Goal: Task Accomplishment & Management: Manage account settings

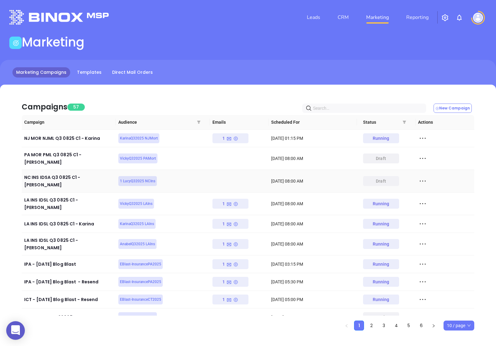
click at [424, 177] on icon at bounding box center [422, 181] width 9 height 9
click at [427, 183] on icon at bounding box center [425, 185] width 5 height 5
click at [100, 69] on link "Templates" at bounding box center [89, 72] width 32 height 10
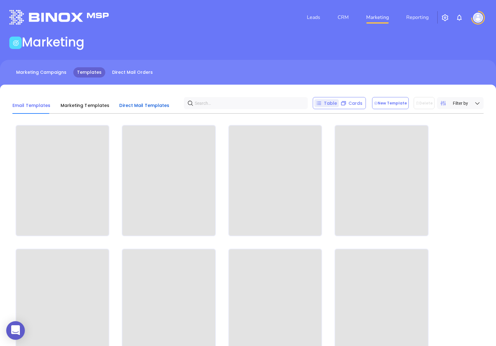
click at [134, 108] on span "Direct Mail Templates" at bounding box center [144, 105] width 50 height 6
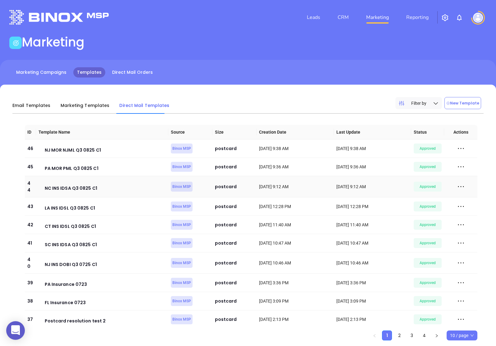
click at [459, 184] on icon at bounding box center [460, 186] width 9 height 9
click at [426, 217] on div "Edit" at bounding box center [432, 219] width 56 height 7
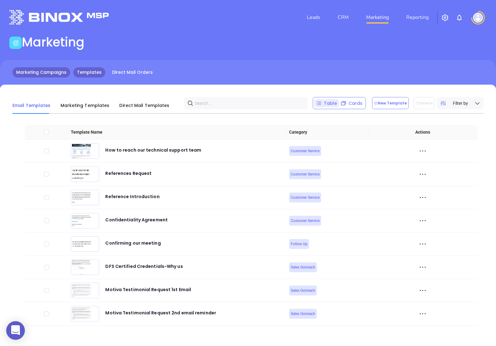
click at [49, 74] on link "Marketing Campaigns" at bounding box center [41, 72] width 58 height 10
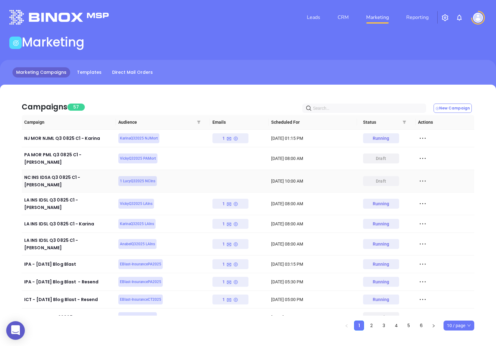
click at [420, 177] on icon at bounding box center [422, 181] width 9 height 9
click at [435, 186] on div "Edit" at bounding box center [451, 185] width 56 height 7
click at [422, 177] on icon at bounding box center [422, 181] width 9 height 9
click at [427, 187] on div "Edit" at bounding box center [451, 185] width 56 height 7
click at [85, 72] on link "Templates" at bounding box center [89, 72] width 32 height 10
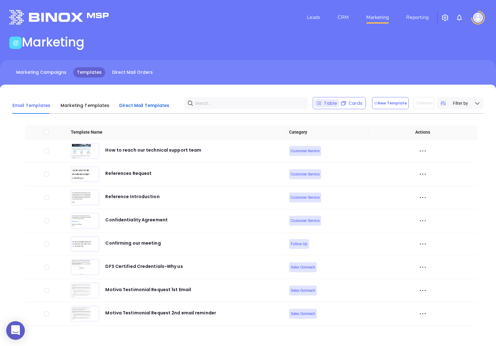
click at [123, 103] on span "Direct Mail Templates" at bounding box center [144, 105] width 50 height 6
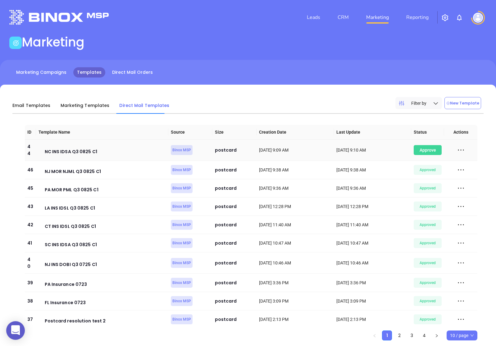
click at [427, 150] on div "Awaiting Approval" at bounding box center [427, 150] width 28 height 10
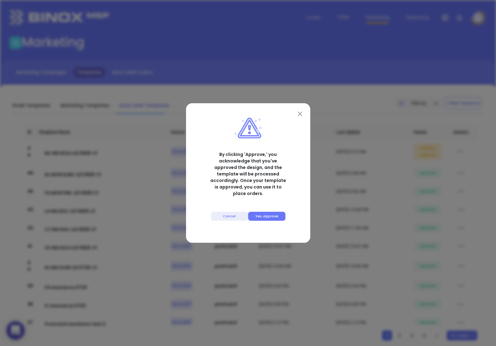
click at [261, 214] on button "Yes, Approve" at bounding box center [266, 216] width 37 height 9
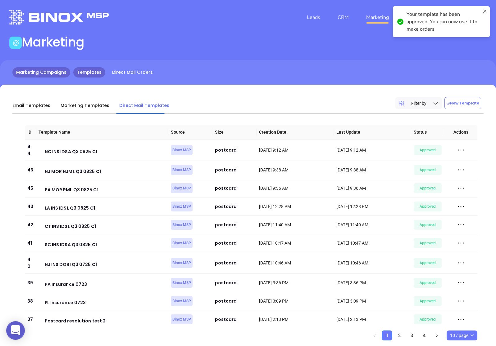
click at [30, 68] on link "Marketing Campaigns" at bounding box center [41, 72] width 58 height 10
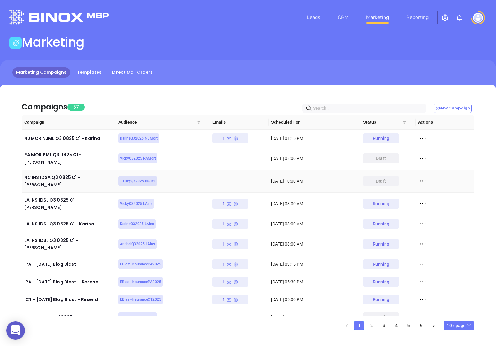
click at [423, 177] on icon at bounding box center [422, 181] width 9 height 9
click at [431, 186] on div "Edit" at bounding box center [451, 185] width 56 height 7
click at [421, 177] on icon at bounding box center [422, 181] width 9 height 9
click at [429, 187] on div "Edit" at bounding box center [451, 185] width 56 height 7
click at [127, 74] on link "Direct Mail Orders" at bounding box center [132, 72] width 48 height 10
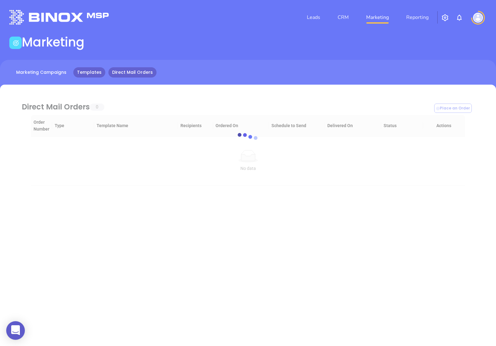
click at [84, 76] on link "Templates" at bounding box center [89, 72] width 32 height 10
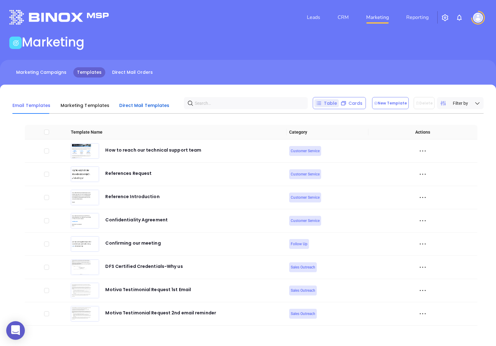
click at [132, 108] on span "Direct Mail Templates" at bounding box center [144, 105] width 50 height 6
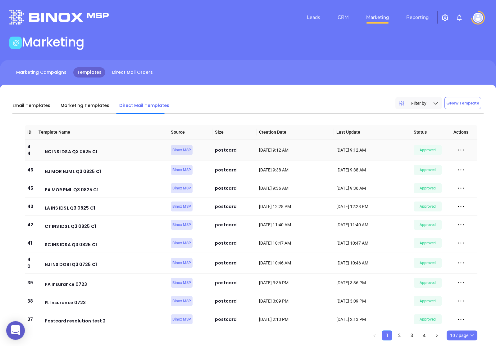
click at [460, 150] on icon at bounding box center [460, 150] width 9 height 9
click at [423, 169] on div "View" at bounding box center [432, 171] width 56 height 7
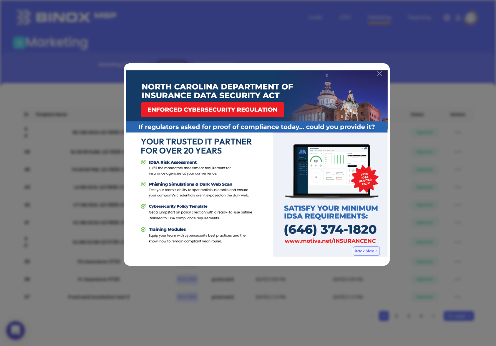
click at [380, 72] on img at bounding box center [379, 73] width 4 height 4
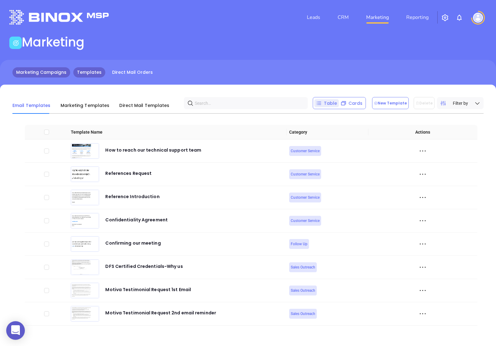
click at [46, 72] on link "Marketing Campaigns" at bounding box center [41, 72] width 58 height 10
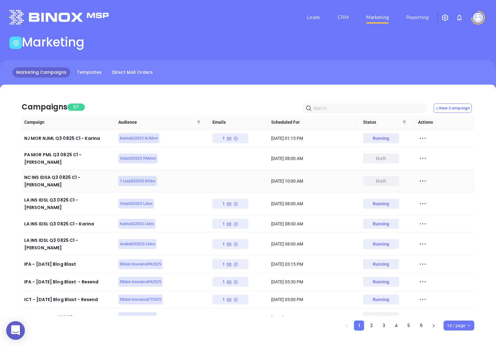
click at [421, 177] on icon at bounding box center [422, 181] width 9 height 9
click at [424, 184] on icon at bounding box center [425, 185] width 5 height 5
click at [422, 177] on icon at bounding box center [422, 181] width 9 height 9
click at [427, 187] on icon at bounding box center [425, 185] width 5 height 5
click at [96, 75] on link "Templates" at bounding box center [89, 72] width 32 height 10
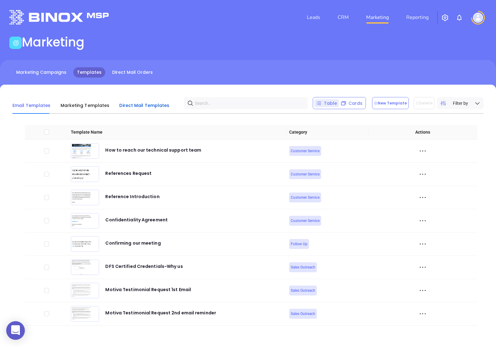
click at [119, 104] on span "Direct Mail Templates" at bounding box center [144, 105] width 50 height 6
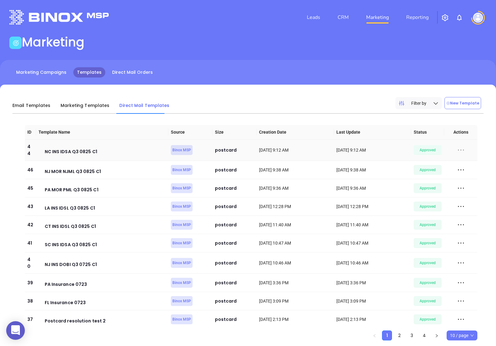
click at [462, 150] on icon at bounding box center [460, 150] width 6 height 1
click at [415, 171] on div "View" at bounding box center [432, 171] width 56 height 7
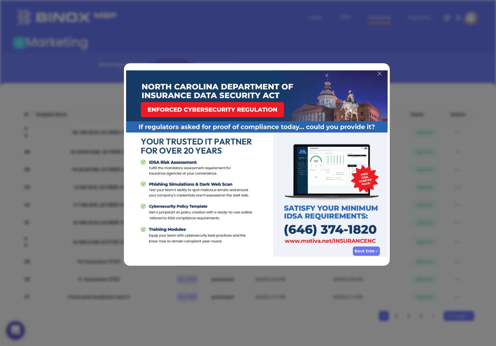
click at [364, 255] on button "Back Side" at bounding box center [365, 251] width 27 height 9
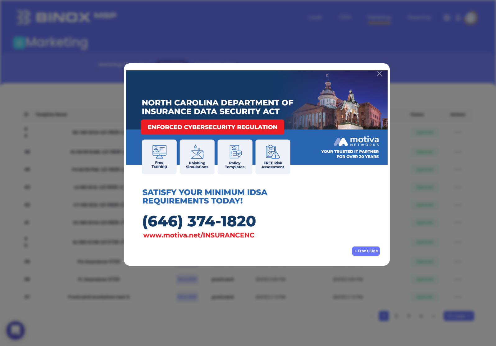
click at [364, 250] on button "Front Side" at bounding box center [366, 251] width 28 height 9
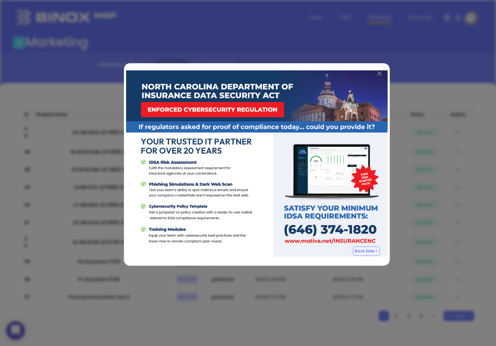
click at [437, 119] on div at bounding box center [248, 173] width 496 height 346
click at [381, 73] on img at bounding box center [379, 73] width 4 height 4
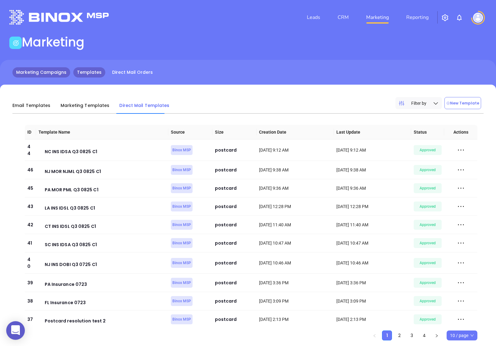
click at [59, 75] on link "Marketing Campaigns" at bounding box center [41, 72] width 58 height 10
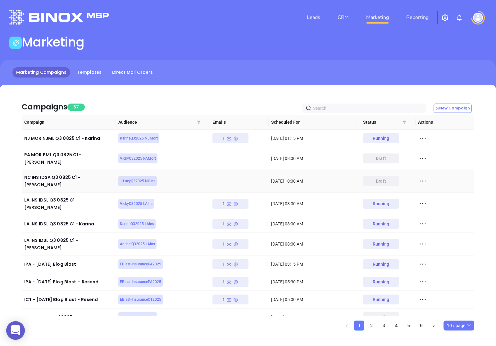
click at [424, 177] on icon at bounding box center [422, 181] width 9 height 9
click at [425, 184] on icon at bounding box center [425, 185] width 4 height 4
click at [90, 72] on link "Templates" at bounding box center [89, 72] width 32 height 10
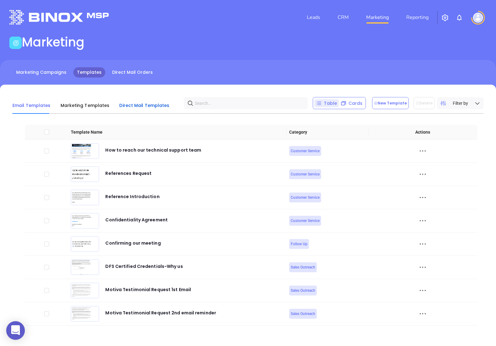
click at [140, 105] on span "Direct Mail Templates" at bounding box center [144, 105] width 50 height 6
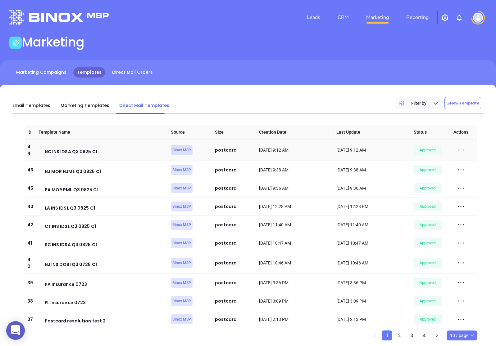
click at [463, 150] on icon at bounding box center [460, 150] width 6 height 1
click at [428, 171] on div "View" at bounding box center [432, 171] width 56 height 7
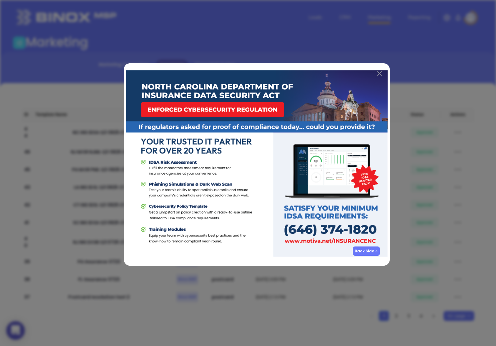
click at [368, 249] on button "Back Side" at bounding box center [365, 251] width 27 height 9
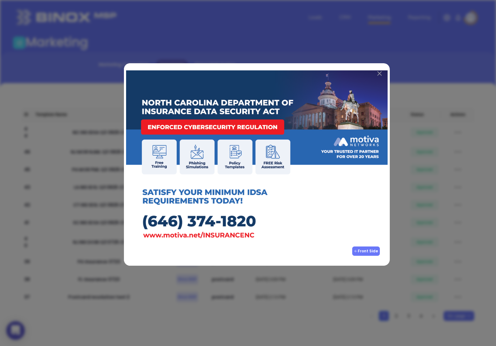
click at [368, 249] on button "Front Side" at bounding box center [366, 251] width 28 height 9
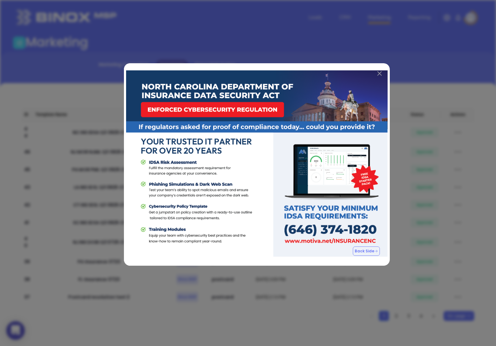
click at [379, 76] on button at bounding box center [379, 74] width 8 height 8
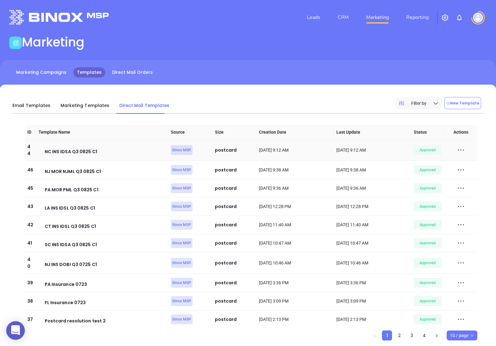
click at [458, 149] on icon at bounding box center [460, 150] width 9 height 9
click at [421, 170] on div "View" at bounding box center [432, 171] width 56 height 7
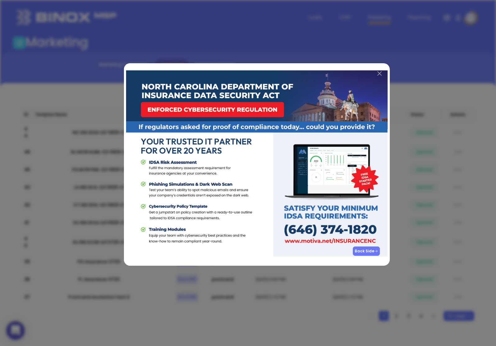
click at [365, 252] on button "Back Side" at bounding box center [365, 251] width 27 height 9
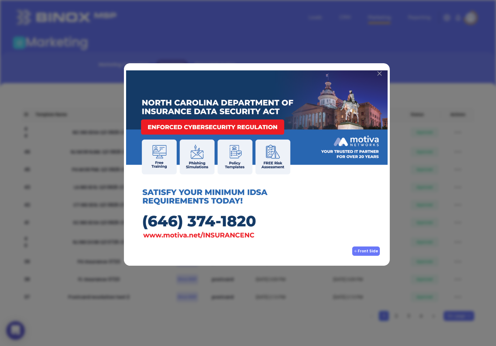
click at [369, 249] on button "Front Side" at bounding box center [366, 251] width 28 height 9
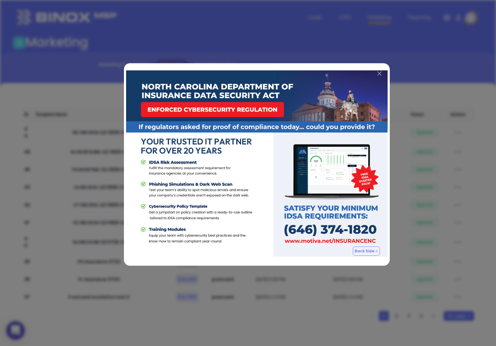
click at [377, 73] on img at bounding box center [379, 73] width 4 height 4
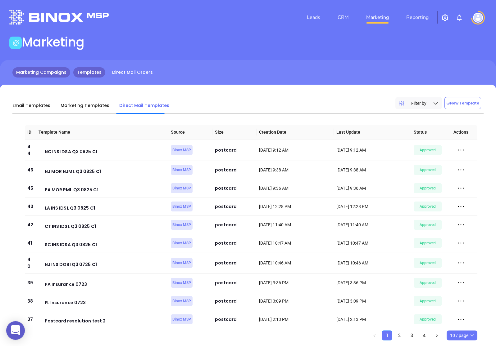
click at [39, 72] on link "Marketing Campaigns" at bounding box center [41, 72] width 58 height 10
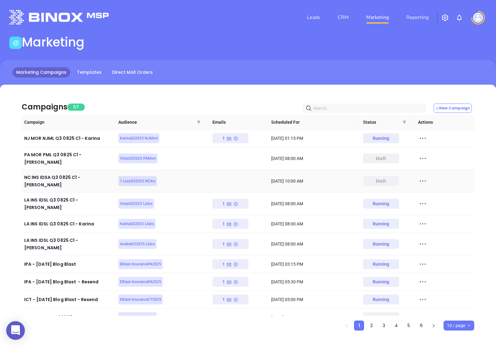
click at [422, 177] on icon at bounding box center [422, 181] width 9 height 9
click at [425, 184] on icon at bounding box center [425, 185] width 4 height 4
click at [423, 177] on icon at bounding box center [422, 181] width 9 height 9
click at [420, 177] on icon at bounding box center [422, 181] width 9 height 9
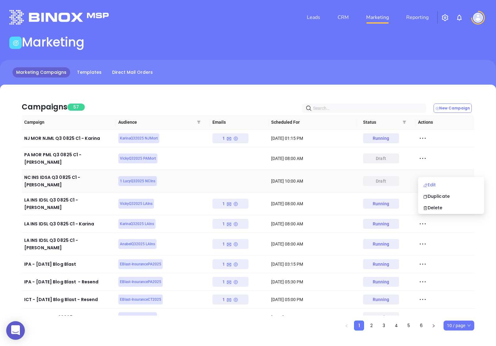
click at [431, 183] on div "Edit" at bounding box center [451, 185] width 56 height 7
click at [208, 98] on div "Campaigns 57 New Campaign" at bounding box center [248, 104] width 452 height 21
